Goal: Check status

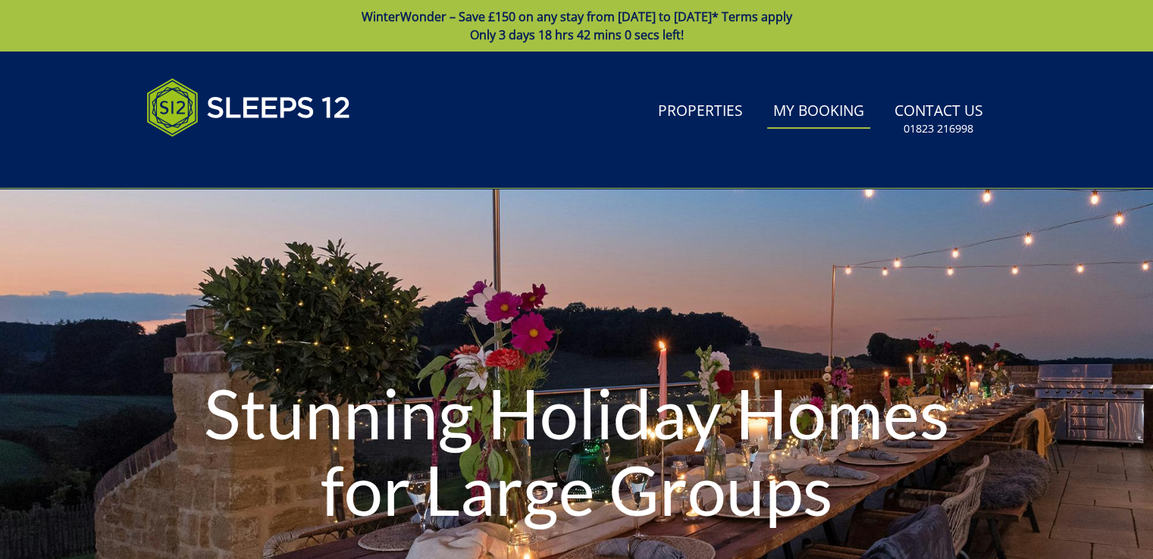
click at [819, 109] on link "My Booking" at bounding box center [818, 112] width 103 height 34
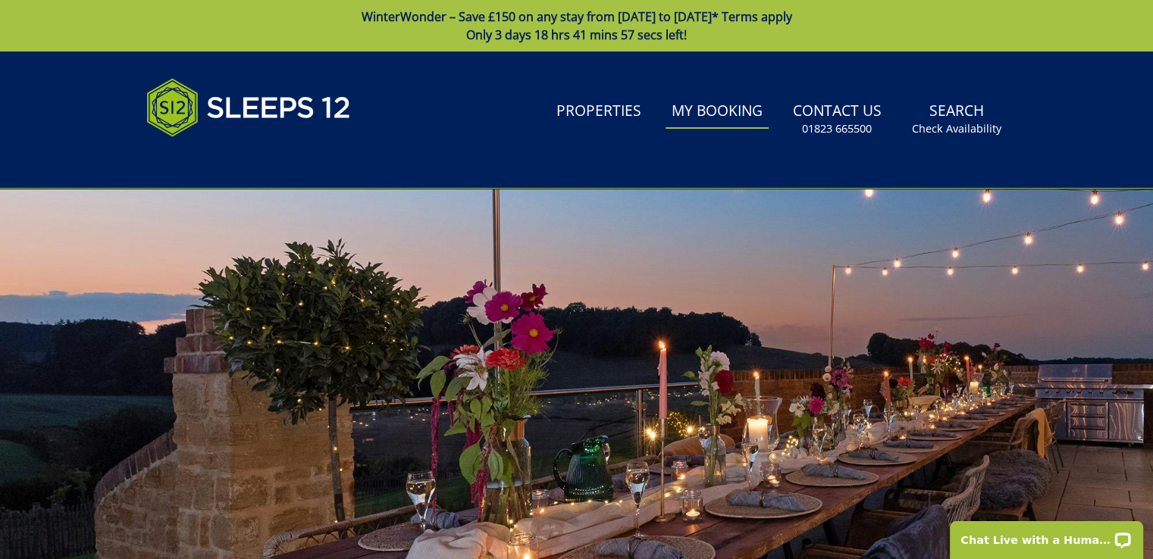
click at [709, 117] on link "My Booking" at bounding box center [717, 112] width 103 height 34
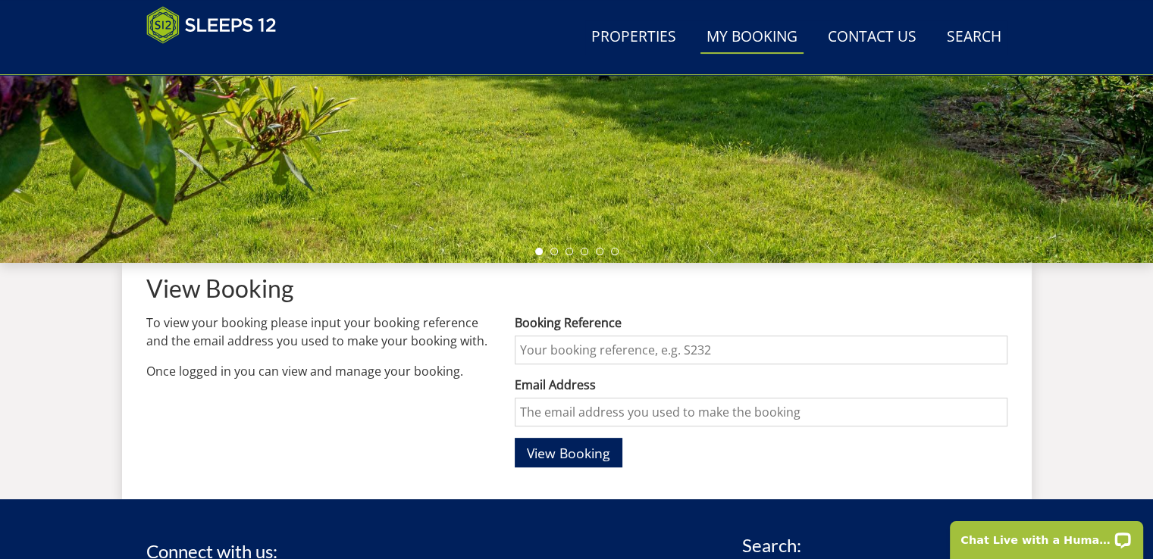
scroll to position [396, 0]
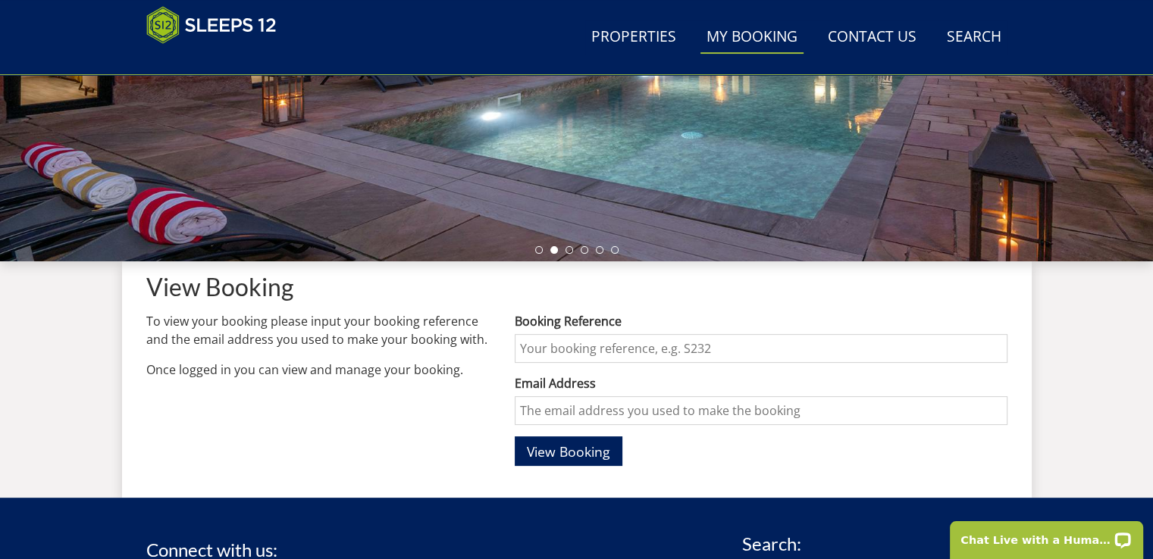
click at [587, 343] on input "Booking Reference" at bounding box center [761, 348] width 492 height 29
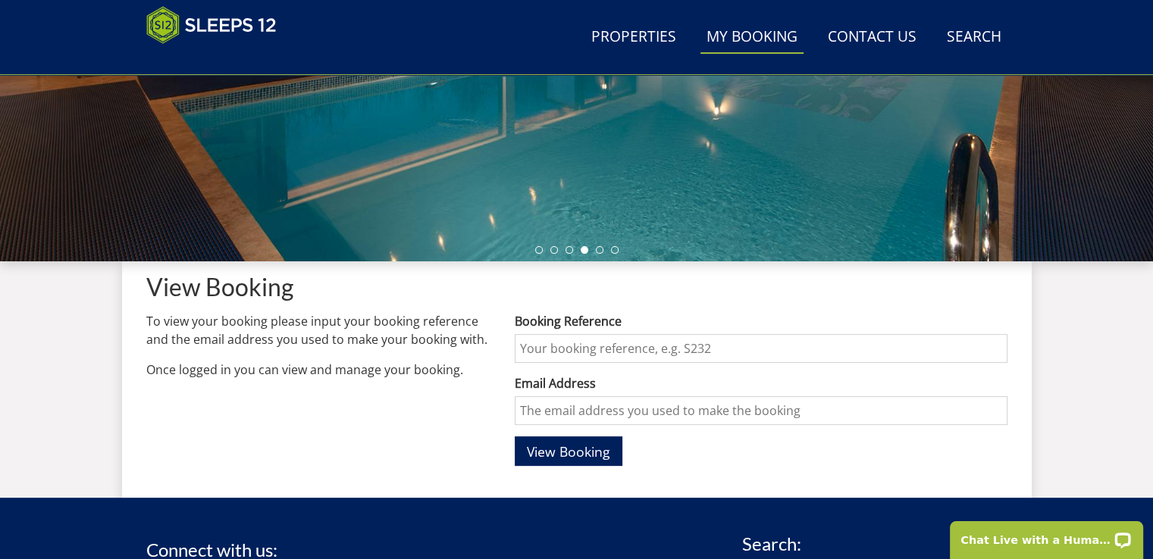
type input "S47577"
click at [564, 406] on input "Email Address" at bounding box center [761, 410] width 492 height 29
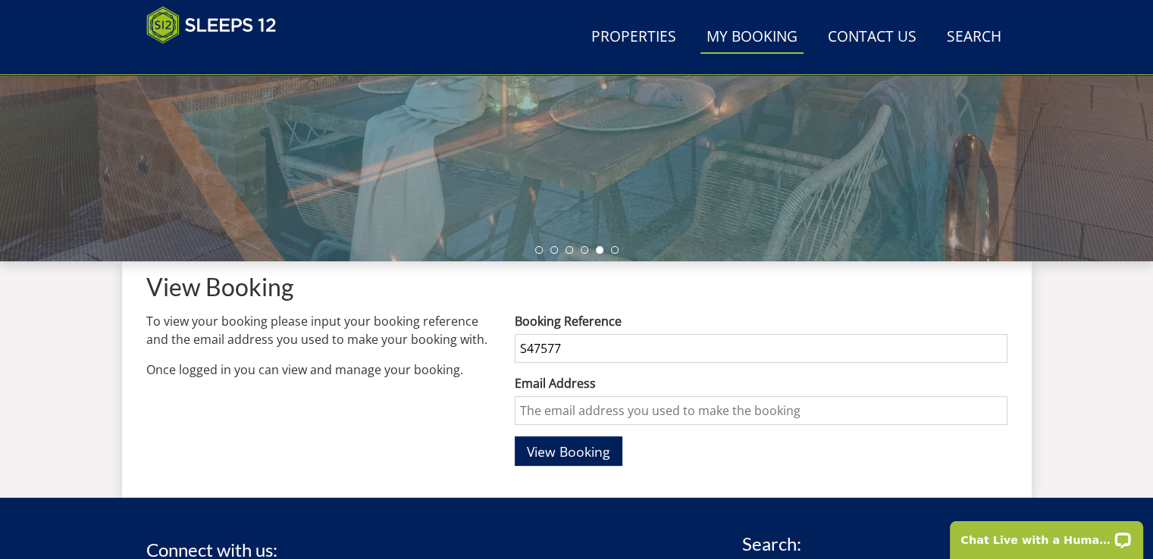
type input "[PERSON_NAME][EMAIL_ADDRESS][DOMAIN_NAME]"
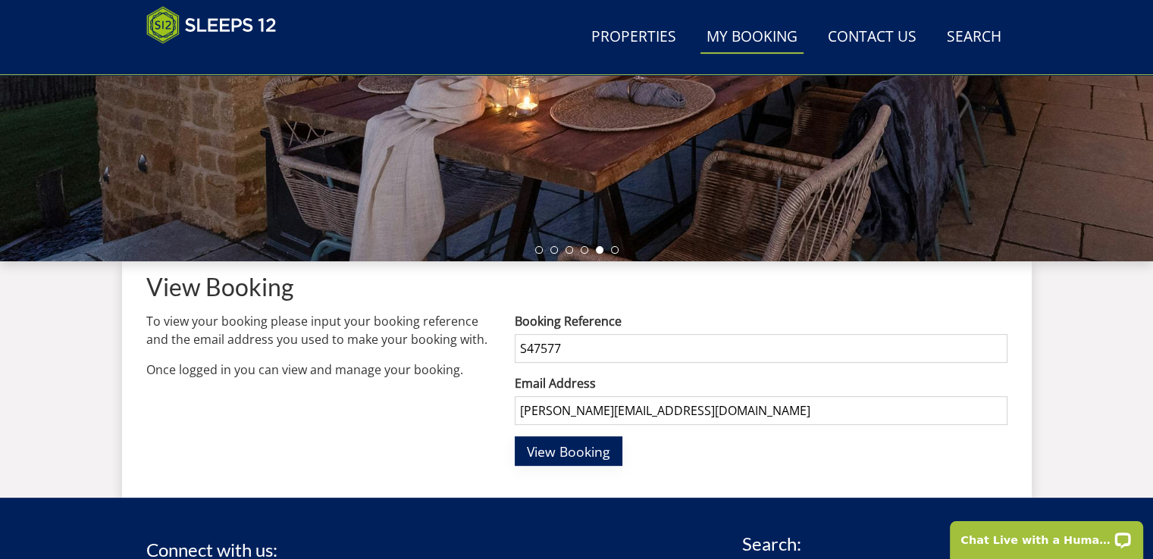
click at [556, 453] on span "View Booking" at bounding box center [568, 452] width 83 height 18
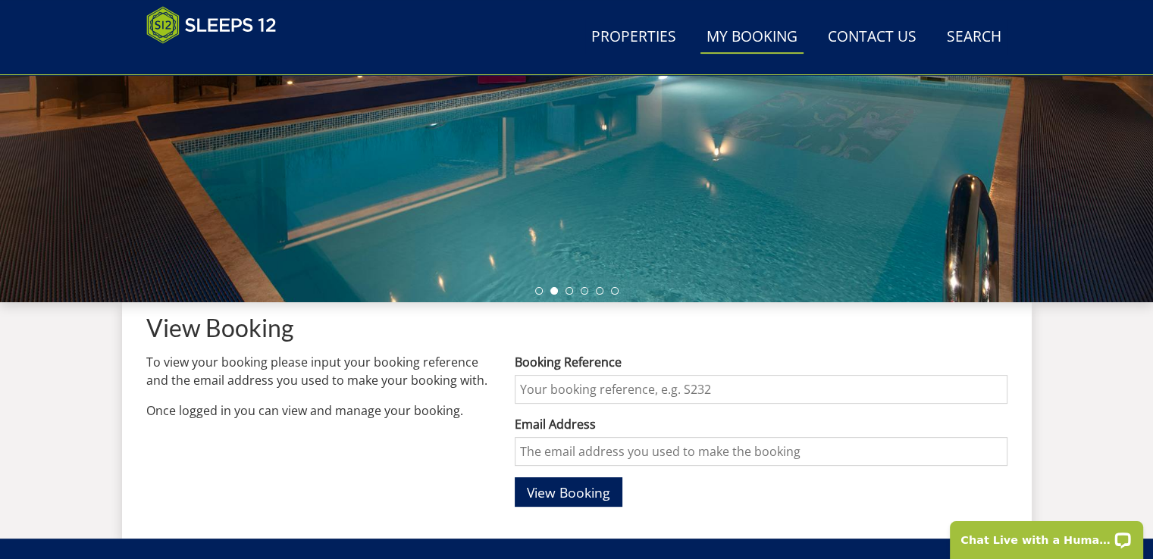
scroll to position [334, 0]
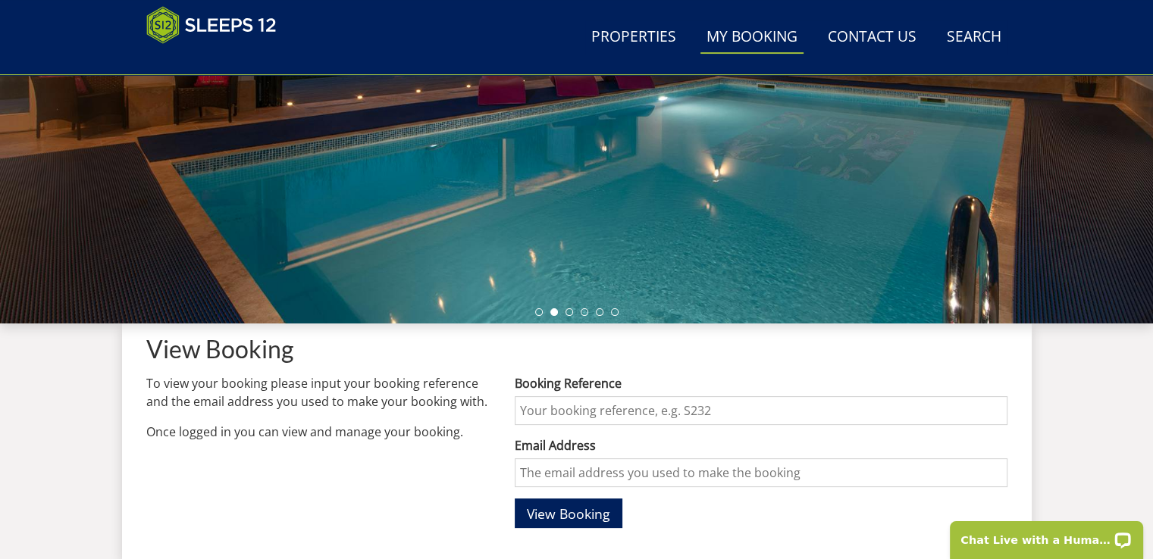
click at [764, 36] on link "My Booking" at bounding box center [751, 37] width 103 height 34
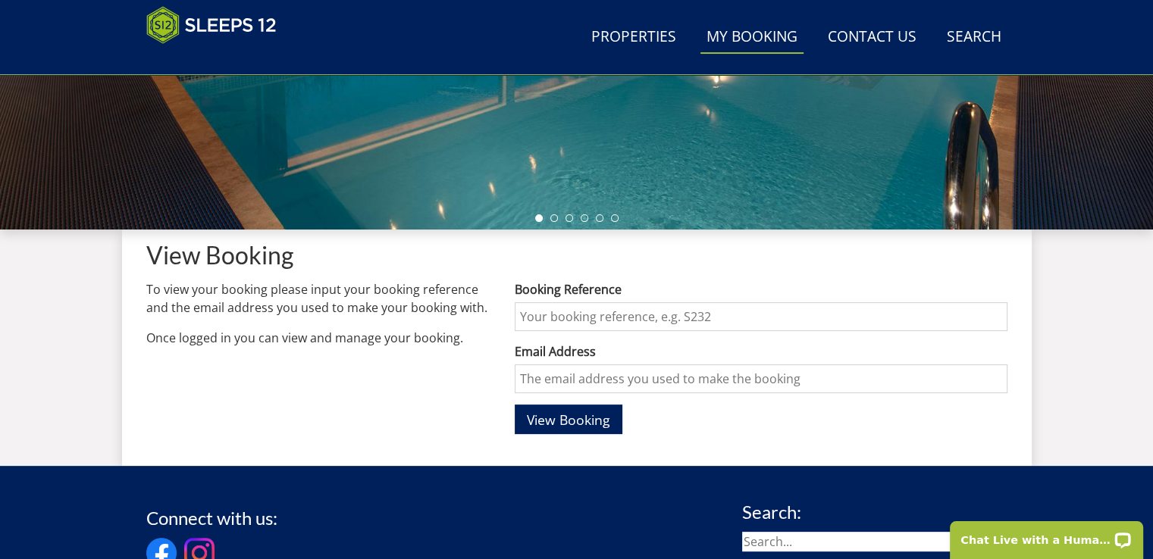
scroll to position [513, 0]
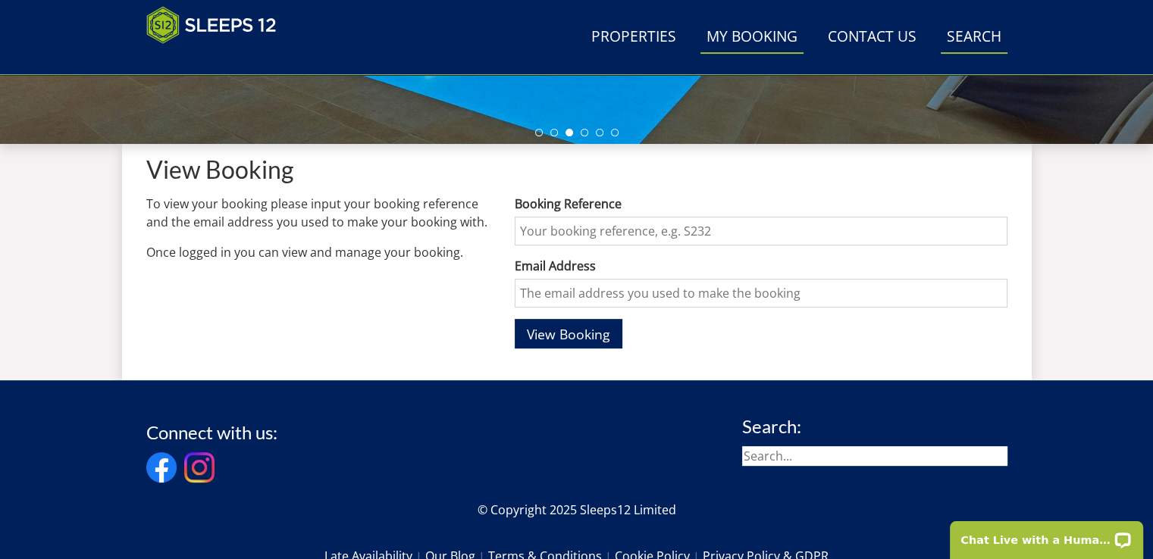
click at [961, 42] on link "Search Check Availability" at bounding box center [974, 37] width 67 height 34
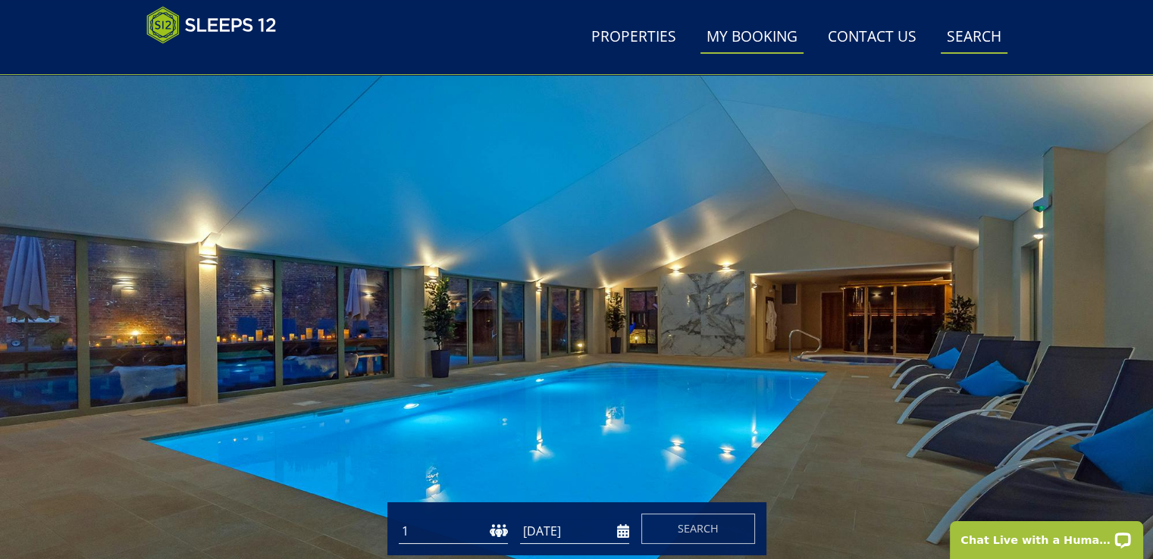
scroll to position [0, 0]
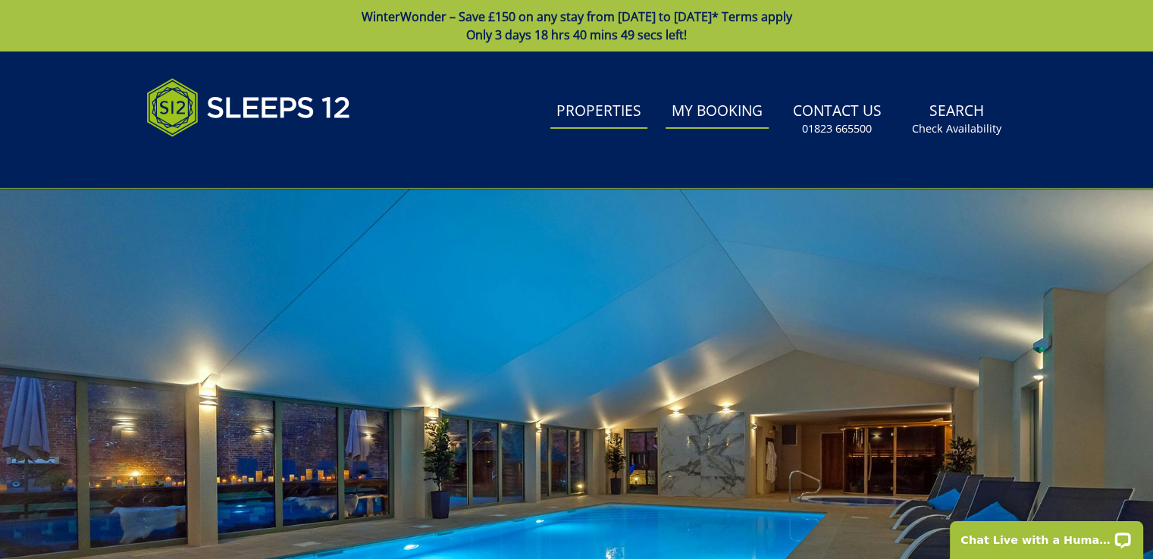
click at [588, 115] on link "Properties" at bounding box center [598, 112] width 97 height 34
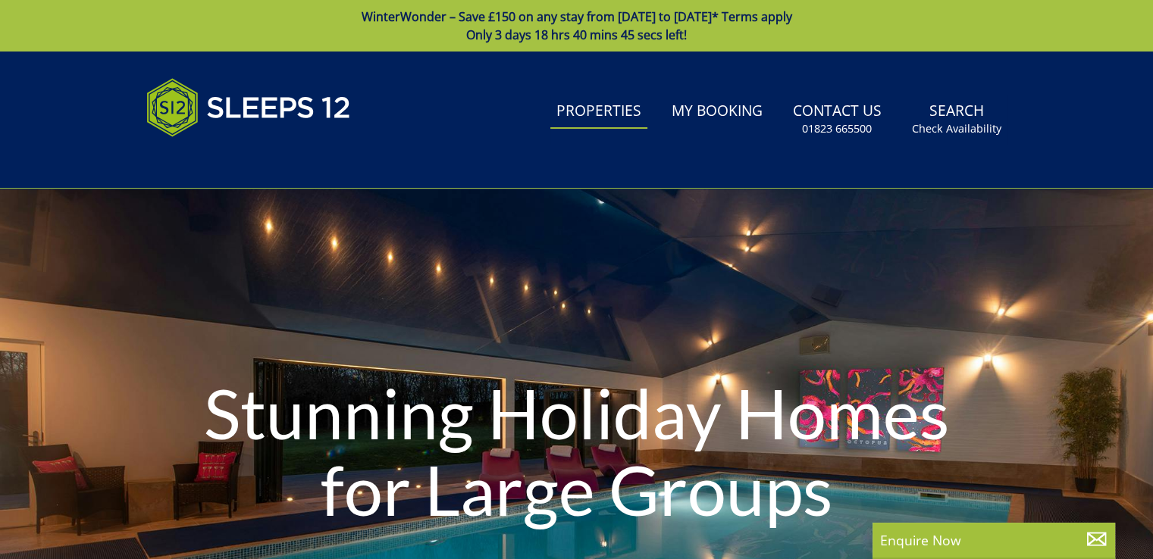
click at [588, 115] on link "Properties" at bounding box center [598, 112] width 97 height 34
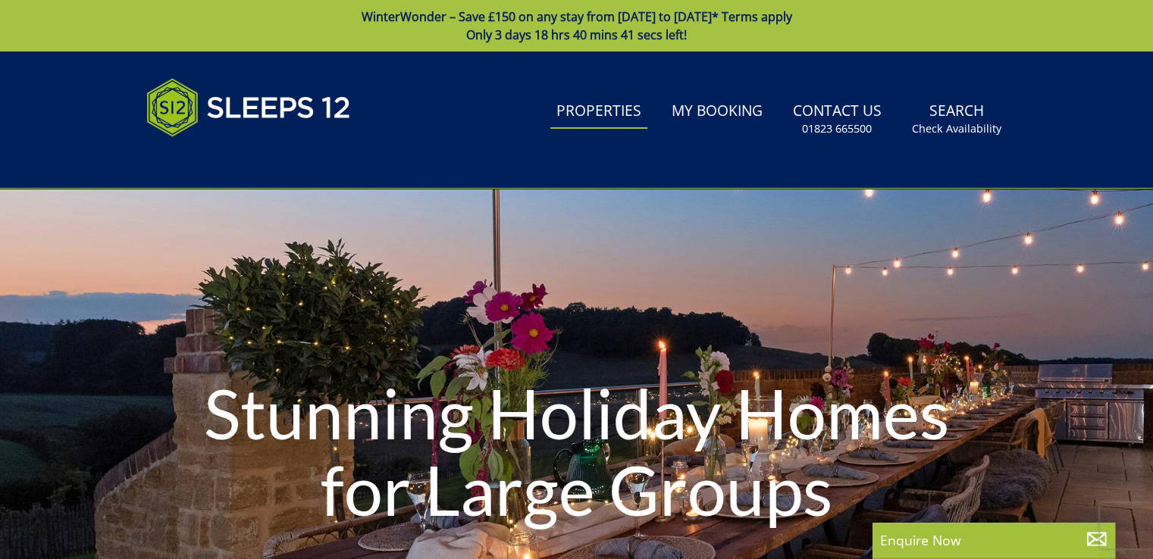
click at [663, 322] on div "Stunning Holiday Homes for Large Groups" at bounding box center [576, 454] width 1153 height 531
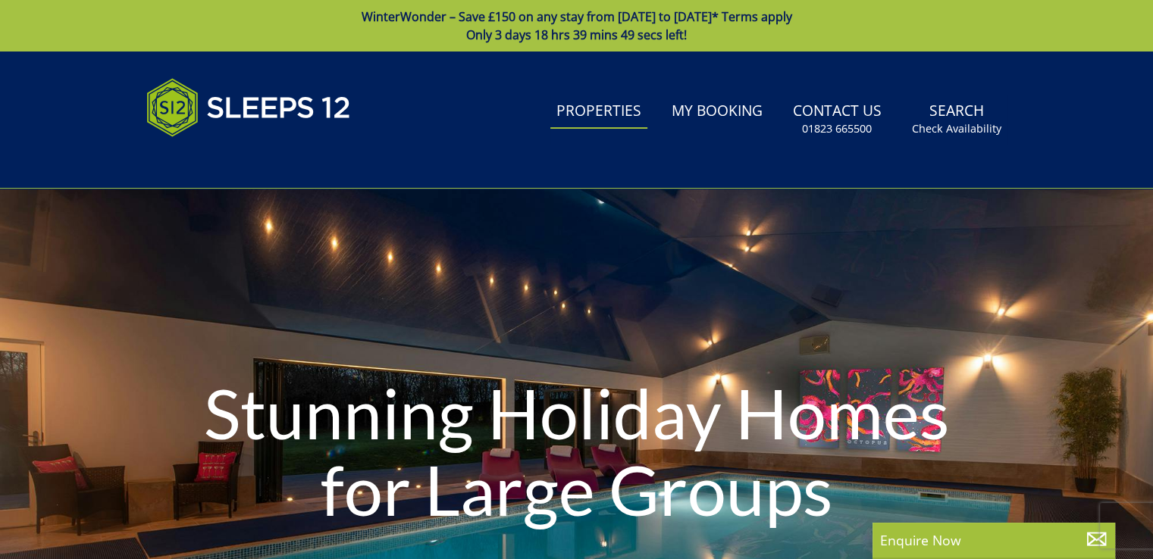
click at [494, 311] on div "Stunning Holiday Homes for Large Groups" at bounding box center [576, 454] width 1153 height 531
